Goal: Information Seeking & Learning: Learn about a topic

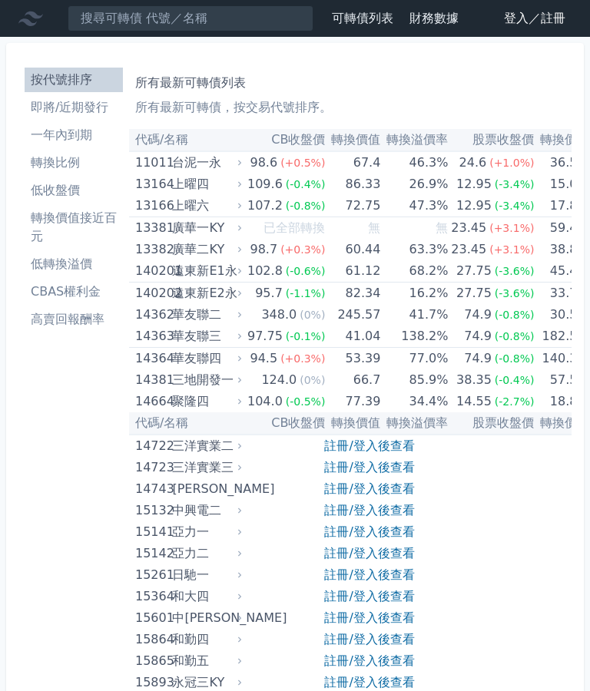
click at [527, 28] on link "登入／註冊" at bounding box center [534, 18] width 86 height 25
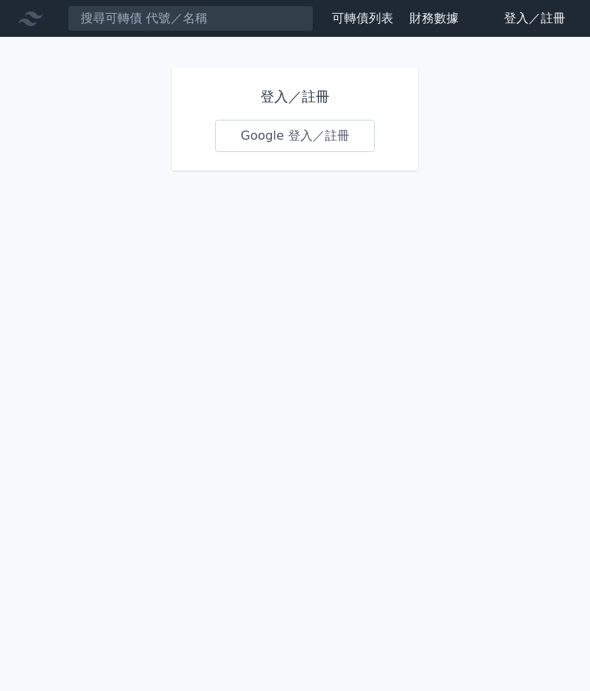
click at [352, 128] on link "Google 登入／註冊" at bounding box center [295, 136] width 160 height 32
click at [319, 140] on link "Google 登入／註冊" at bounding box center [295, 136] width 160 height 32
click at [274, 131] on link "Google 登入／註冊" at bounding box center [295, 136] width 160 height 32
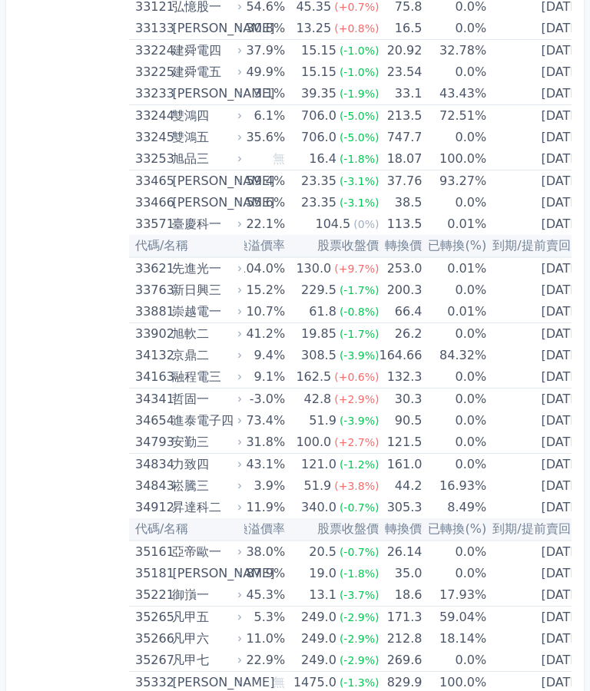
scroll to position [3022, 0]
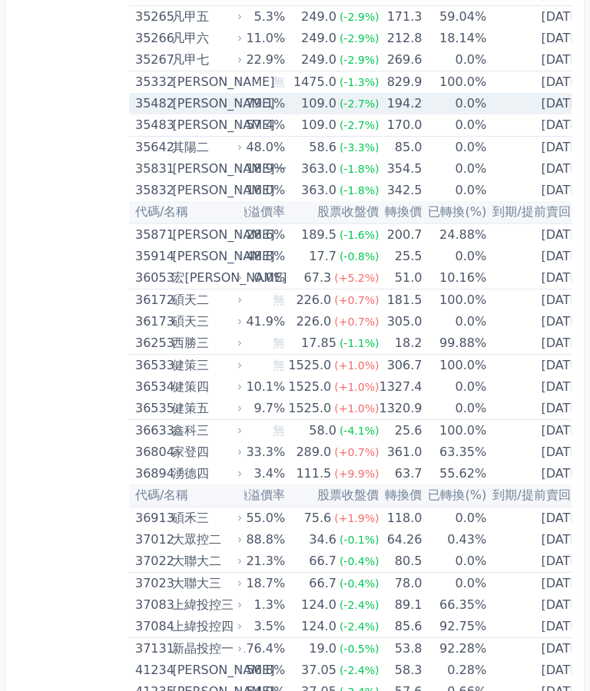
scroll to position [3612, 0]
click at [131, 298] on td "36172 碩天二" at bounding box center [186, 300] width 115 height 22
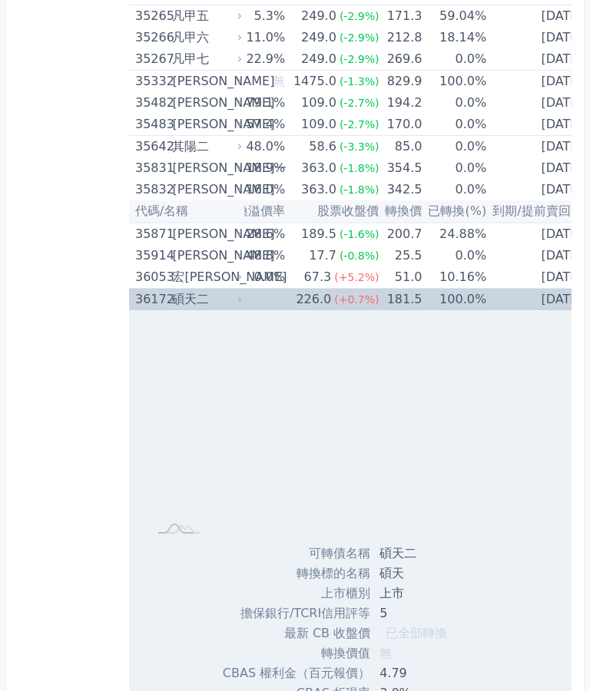
click at [134, 309] on td "36172 碩天二" at bounding box center [186, 300] width 115 height 22
